Goal: Task Accomplishment & Management: Complete application form

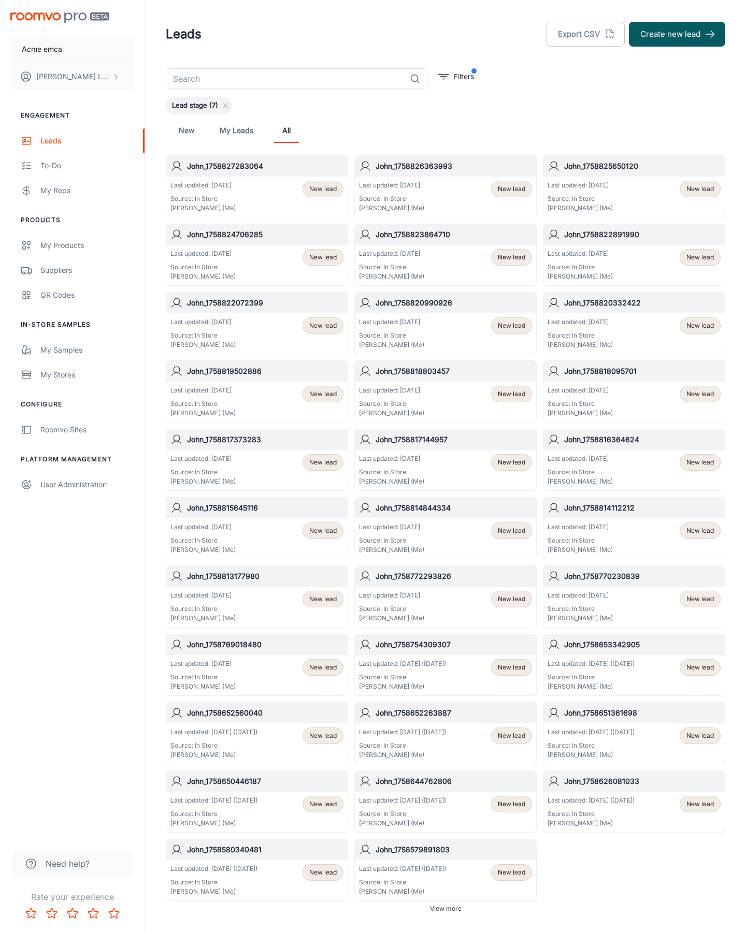
click at [677, 34] on button "Create new lead" at bounding box center [677, 34] width 96 height 25
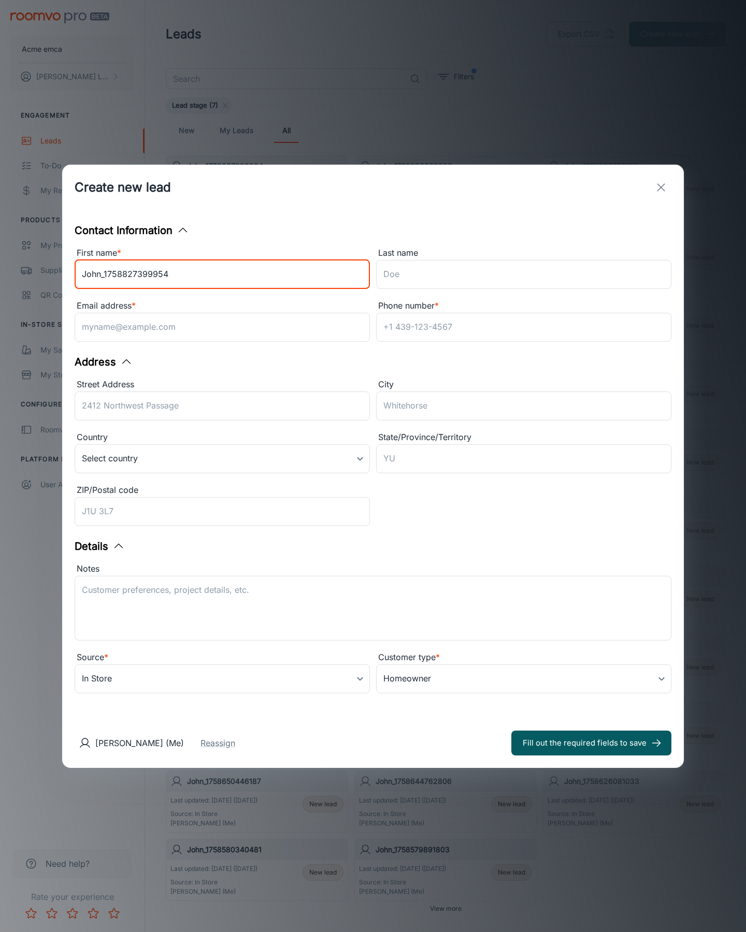
type input "John_1758827399954"
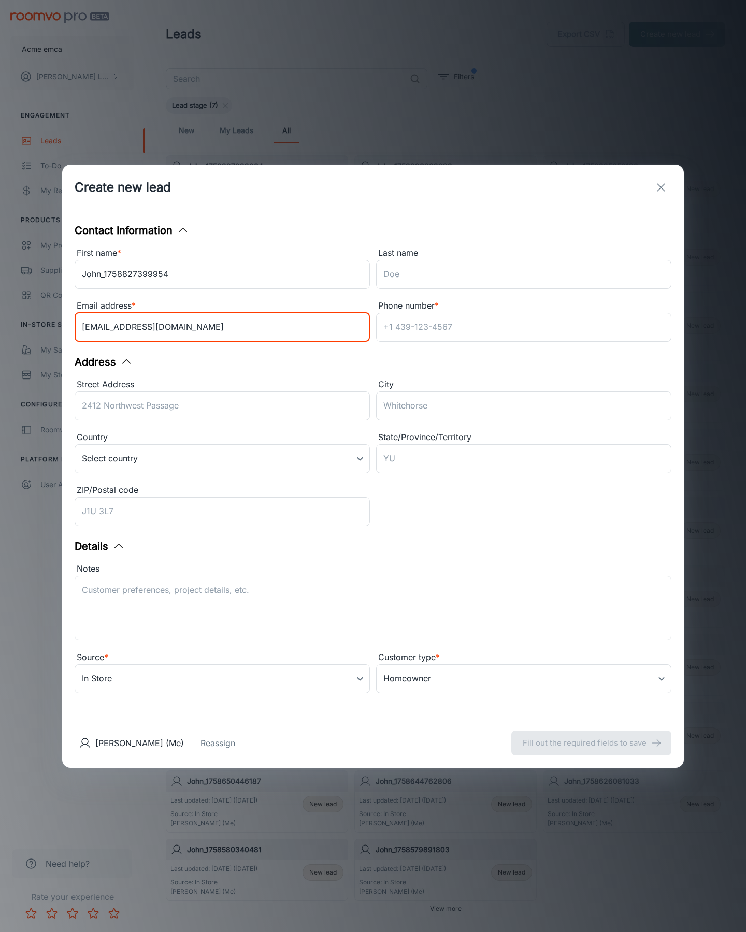
type input "[EMAIL_ADDRESS][DOMAIN_NAME]"
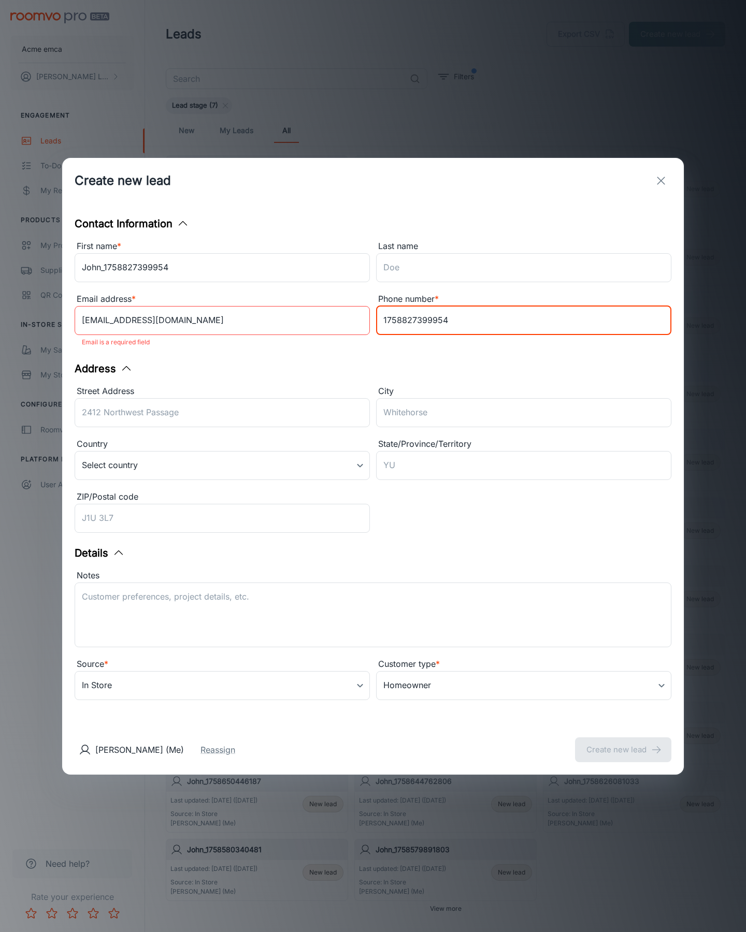
type input "1758827399954"
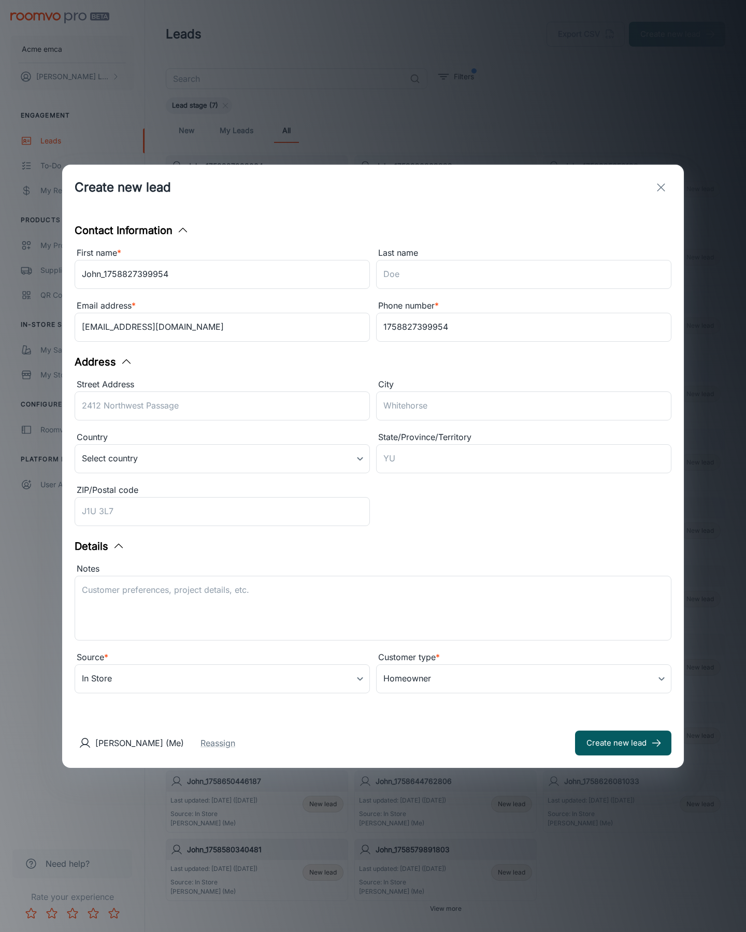
click at [623, 743] on button "Create new lead" at bounding box center [623, 743] width 96 height 25
